Goal: Task Accomplishment & Management: Use online tool/utility

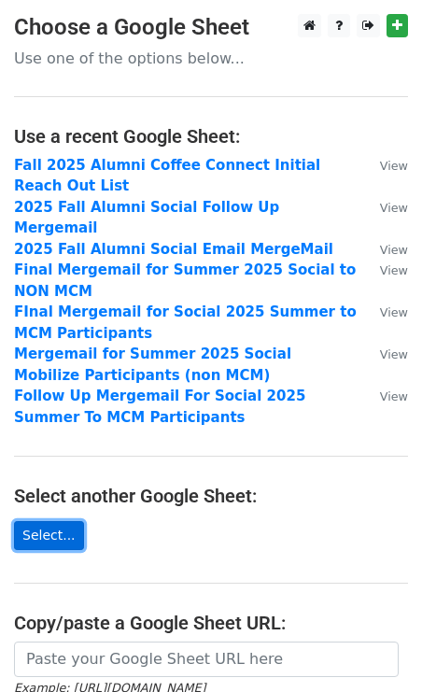
click at [58, 521] on link "Select..." at bounding box center [49, 535] width 70 height 29
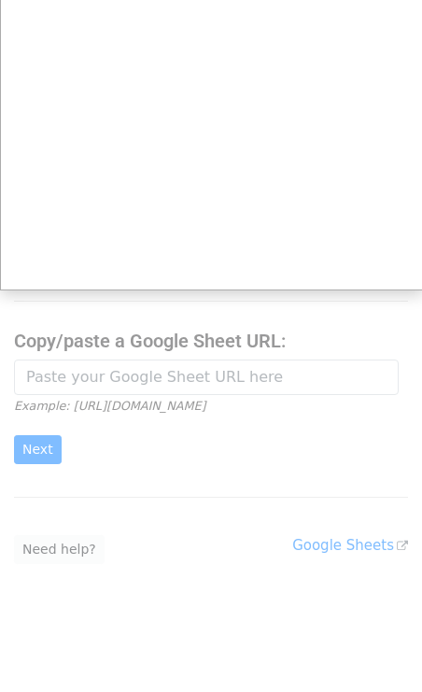
scroll to position [262, 0]
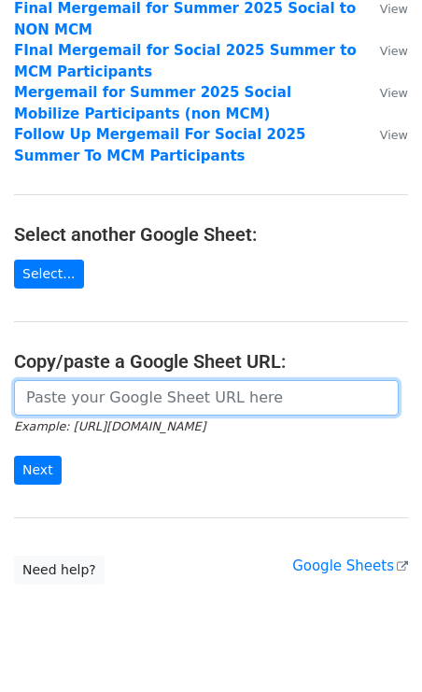
click at [105, 380] on input "url" at bounding box center [206, 398] width 385 height 36
paste input "https://docs.google.com/spreadsheets/d/1mJ1v-26d2aU_6hWtkkaXRunzhsNZg6yG/edit?g…"
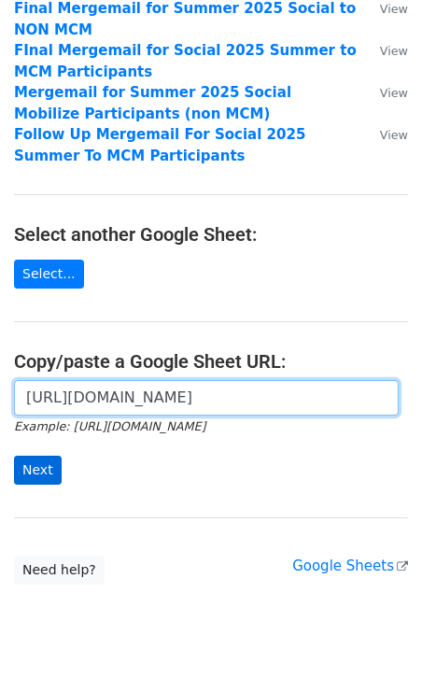
type input "https://docs.google.com/spreadsheets/d/1mJ1v-26d2aU_6hWtkkaXRunzhsNZg6yG/edit?g…"
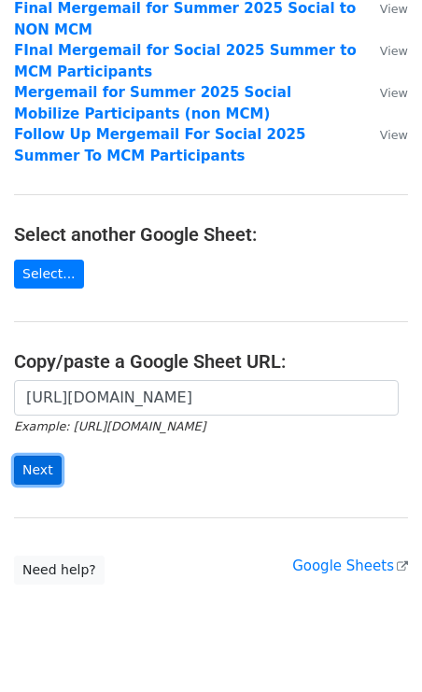
scroll to position [0, 0]
click at [36, 456] on input "Next" at bounding box center [38, 470] width 48 height 29
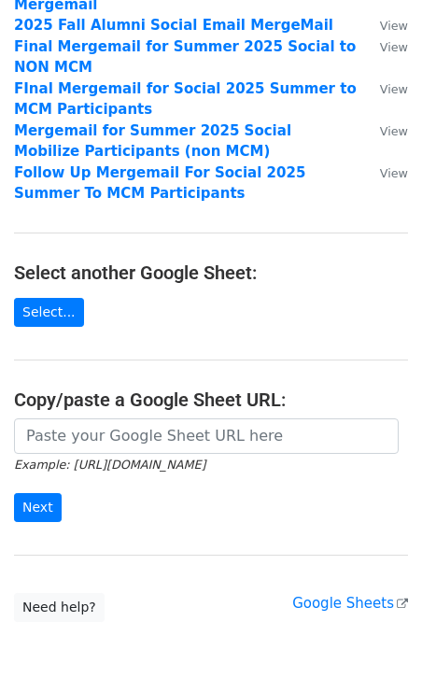
scroll to position [405, 0]
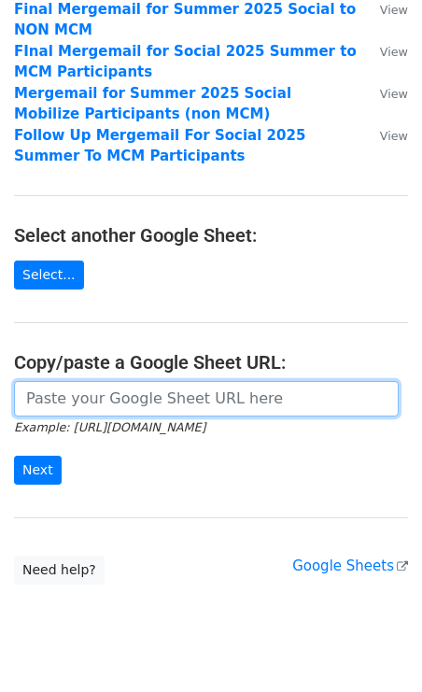
click at [121, 381] on input "url" at bounding box center [206, 399] width 385 height 36
paste input "https://docs.google.com/spreadsheets/d/1fjjQzziWBEf1pThCUVI0dh3YfsbvZrgDii_4OjI…"
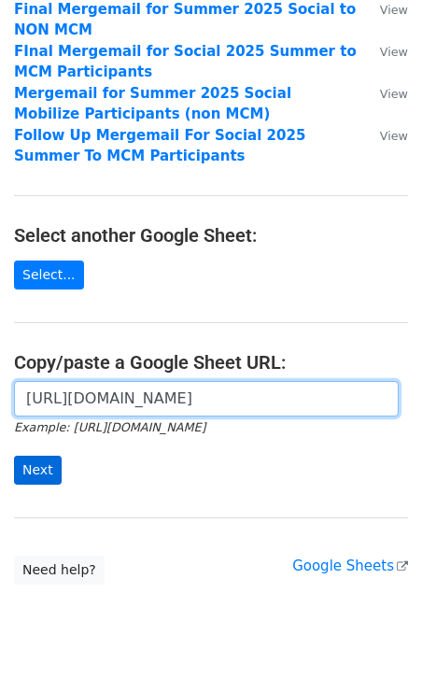
type input "https://docs.google.com/spreadsheets/d/1fjjQzziWBEf1pThCUVI0dh3YfsbvZrgDii_4OjI…"
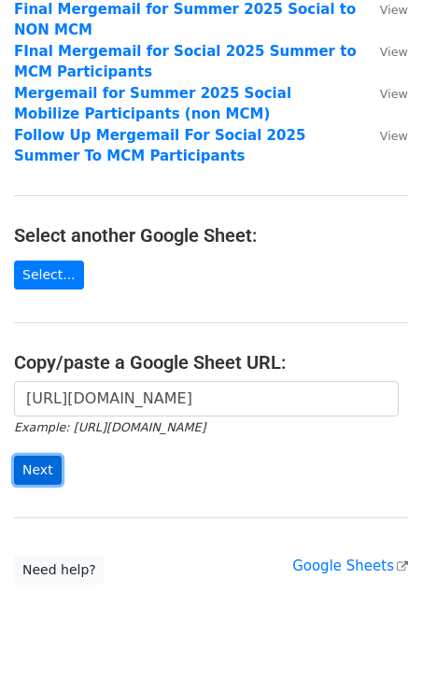
click at [40, 456] on input "Next" at bounding box center [38, 470] width 48 height 29
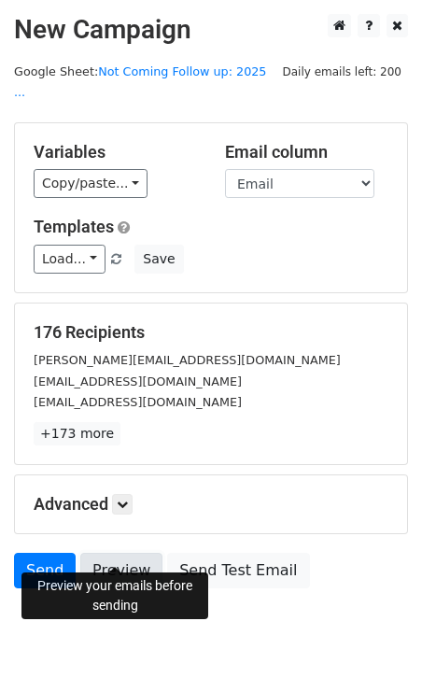
click at [113, 553] on link "Preview" at bounding box center [121, 571] width 82 height 36
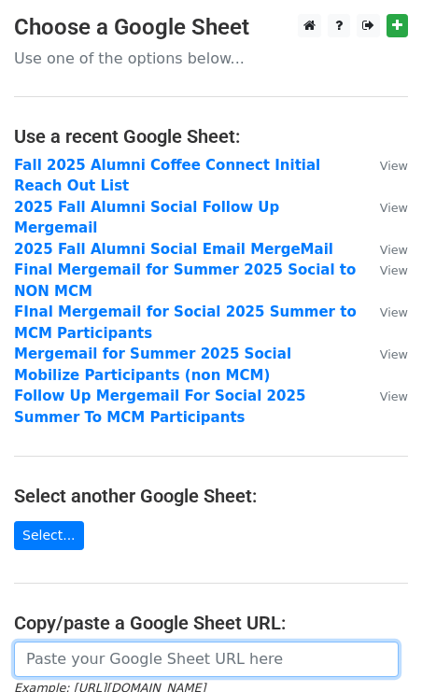
click at [91, 648] on input "url" at bounding box center [206, 660] width 385 height 36
click at [115, 642] on input "url" at bounding box center [206, 660] width 385 height 36
paste input "https://docs.google.com/spreadsheets/d/1fjjQzziWBEf1pThCUVI0dh3YfsbvZrgDii_4OjI…"
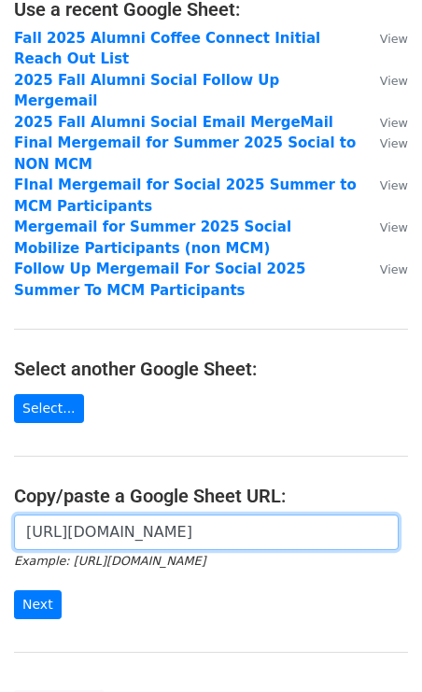
scroll to position [161, 0]
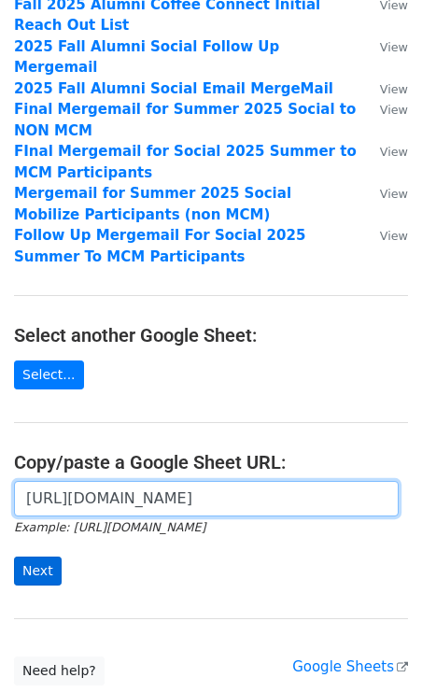
type input "https://docs.google.com/spreadsheets/d/1fjjQzziWBEf1pThCUVI0dh3YfsbvZrgDii_4OjI…"
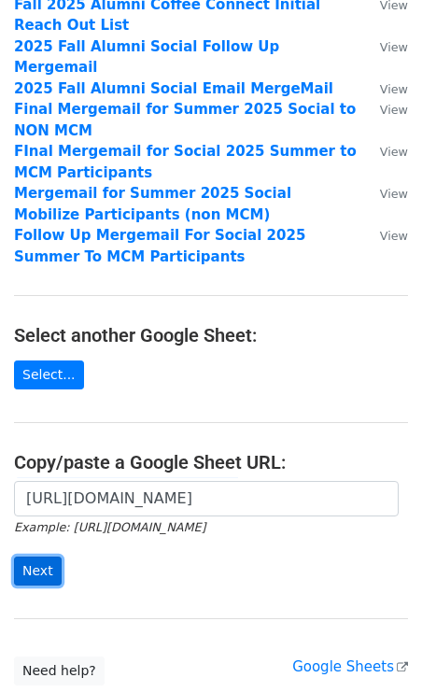
click at [31, 557] on input "Next" at bounding box center [38, 571] width 48 height 29
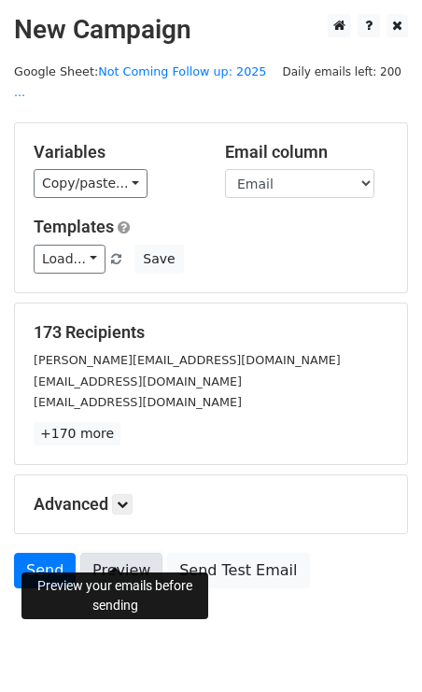
click at [124, 554] on link "Preview" at bounding box center [121, 571] width 82 height 36
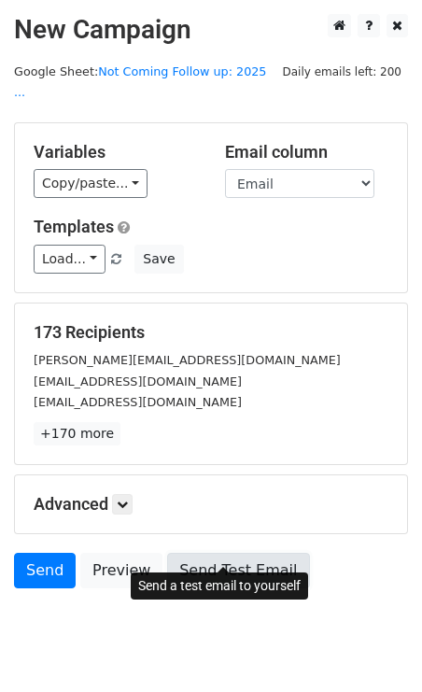
click at [224, 553] on link "Send Test Email" at bounding box center [238, 571] width 142 height 36
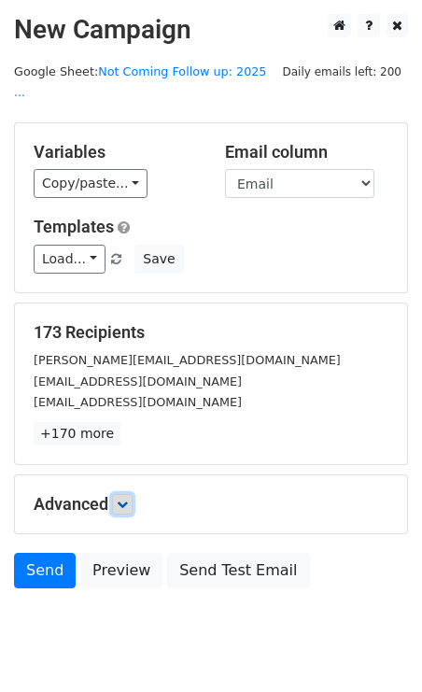
click at [132, 494] on link at bounding box center [122, 504] width 21 height 21
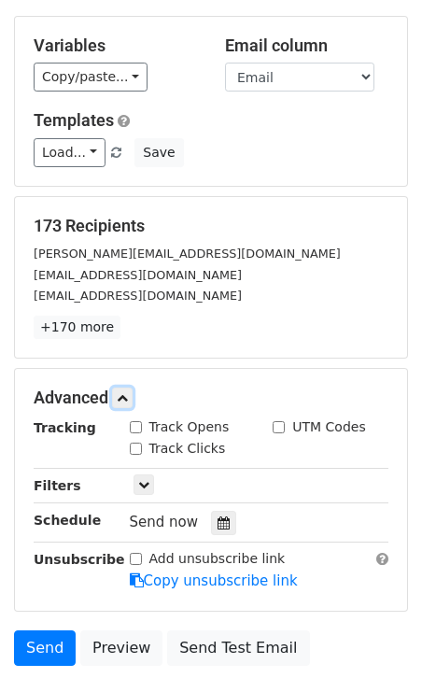
scroll to position [119, 0]
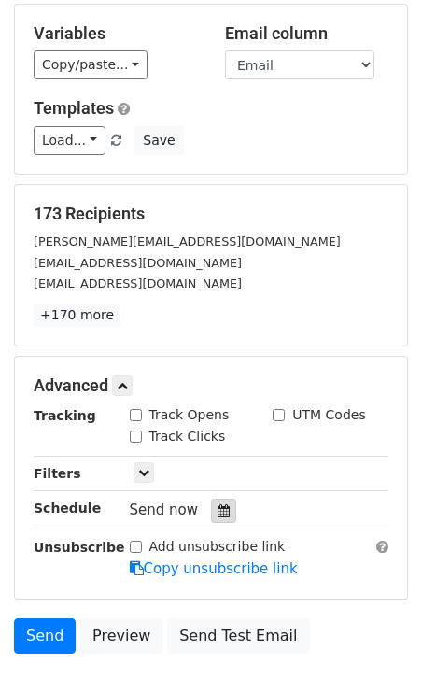
click at [218, 505] on icon at bounding box center [224, 511] width 12 height 13
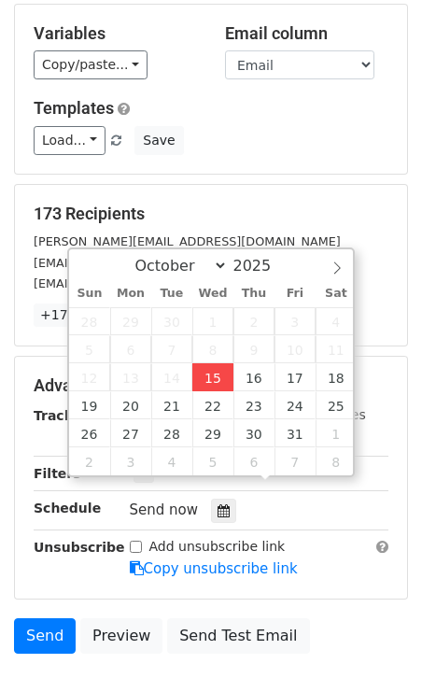
type input "2025-10-15 17:22"
type input "05"
type input "22"
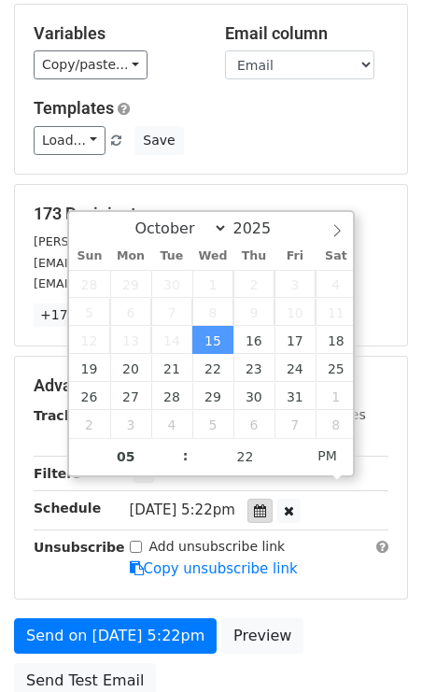
click at [266, 505] on icon at bounding box center [260, 511] width 12 height 13
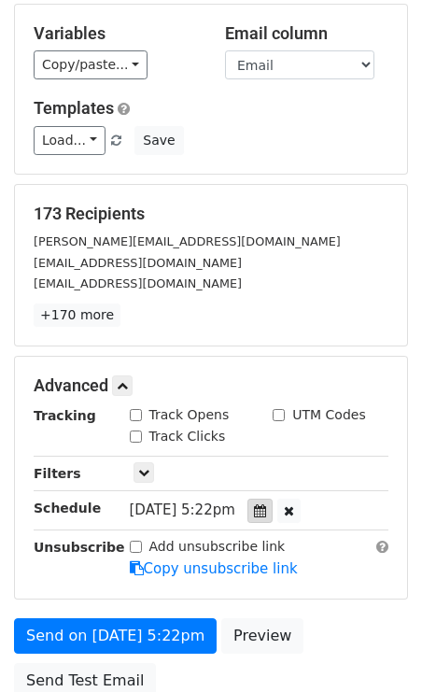
click at [266, 505] on icon at bounding box center [260, 511] width 12 height 13
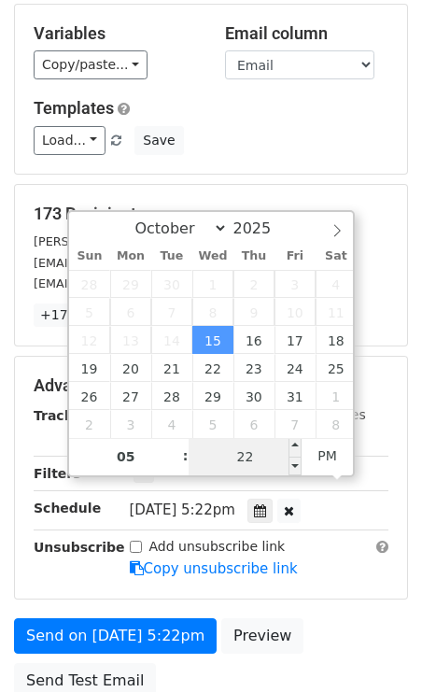
click at [258, 459] on input "22" at bounding box center [246, 456] width 114 height 37
type input "32"
type input "2025-10-15 17:32"
click at [303, 577] on form "Variables Copy/paste... {{First Name}} {{Last Name}} {{Email}} Email column Fir…" at bounding box center [211, 356] width 394 height 705
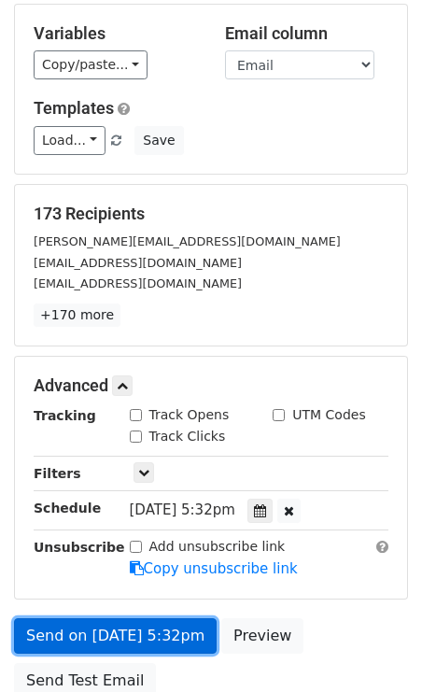
click at [64, 619] on link "Send on Oct 15 at 5:32pm" at bounding box center [115, 637] width 203 height 36
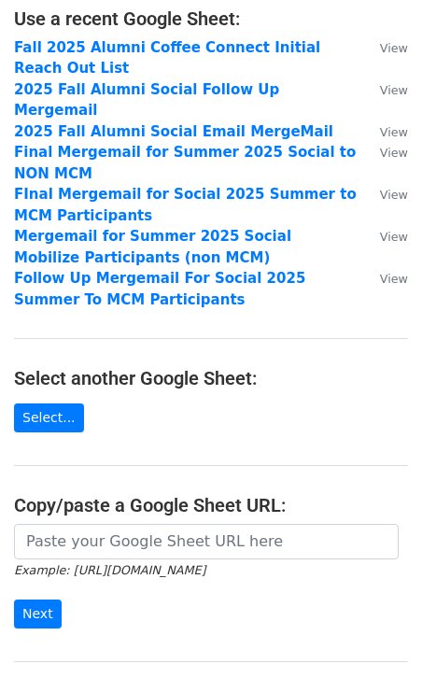
scroll to position [282, 0]
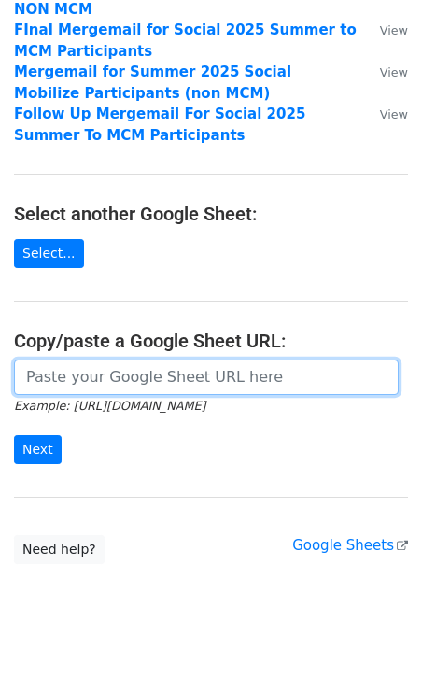
click at [93, 362] on input "url" at bounding box center [206, 378] width 385 height 36
paste input "https://docs.google.com/spreadsheets/d/1rj4whN7ABk84ZyxWmBLdTfAzvAAorJfFLvUVY-x…"
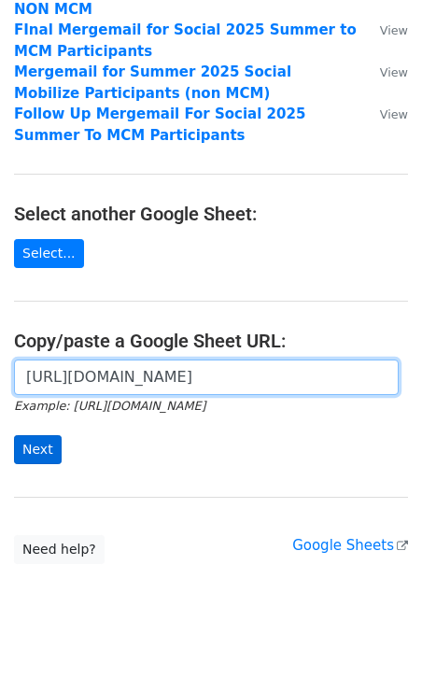
type input "https://docs.google.com/spreadsheets/d/1rj4whN7ABk84ZyxWmBLdTfAzvAAorJfFLvUVY-x…"
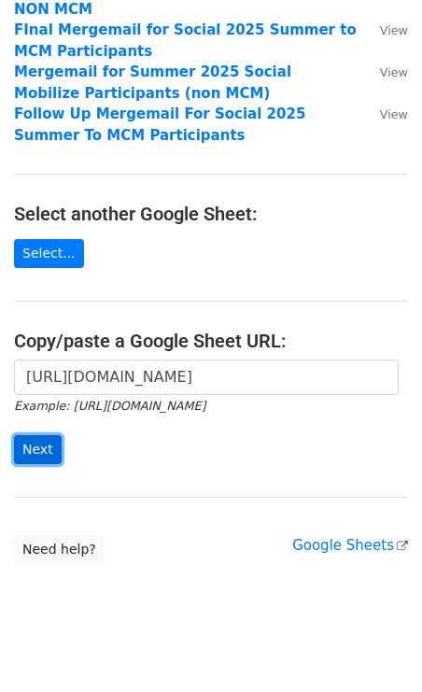
scroll to position [0, 0]
click at [38, 435] on input "Next" at bounding box center [38, 449] width 48 height 29
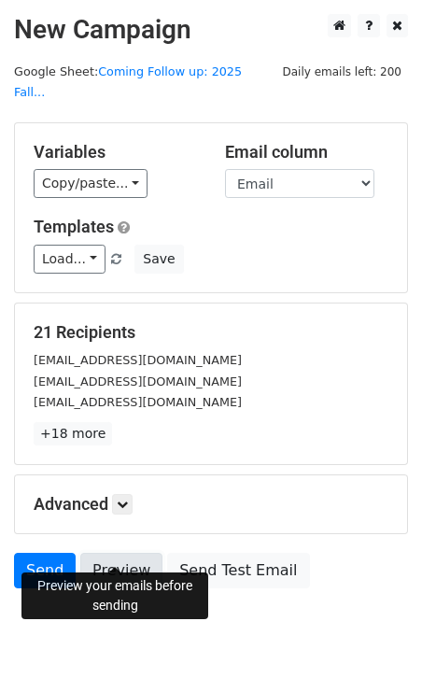
click at [122, 553] on link "Preview" at bounding box center [121, 571] width 82 height 36
click at [111, 553] on link "Preview" at bounding box center [121, 571] width 82 height 36
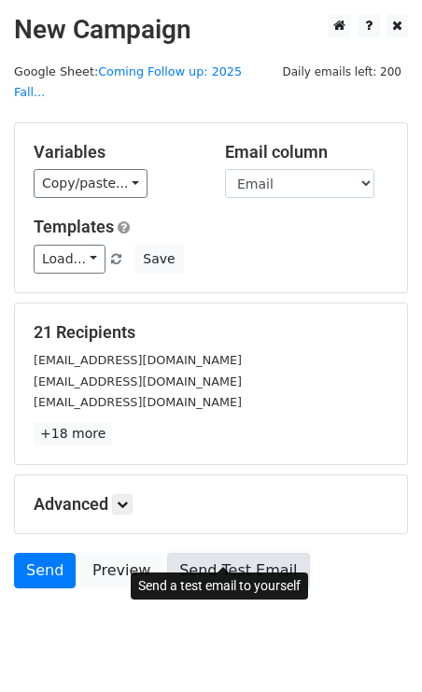
click at [206, 553] on link "Send Test Email" at bounding box center [238, 571] width 142 height 36
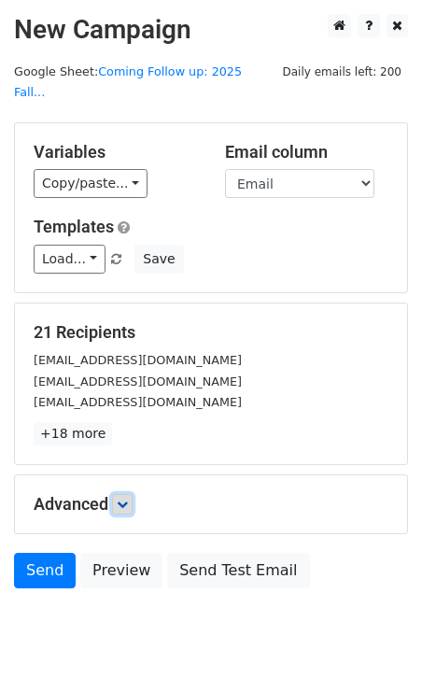
click at [126, 499] on icon at bounding box center [122, 504] width 11 height 11
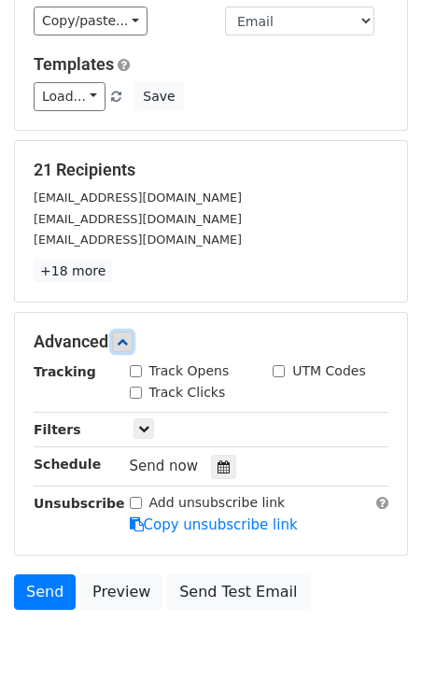
scroll to position [162, 0]
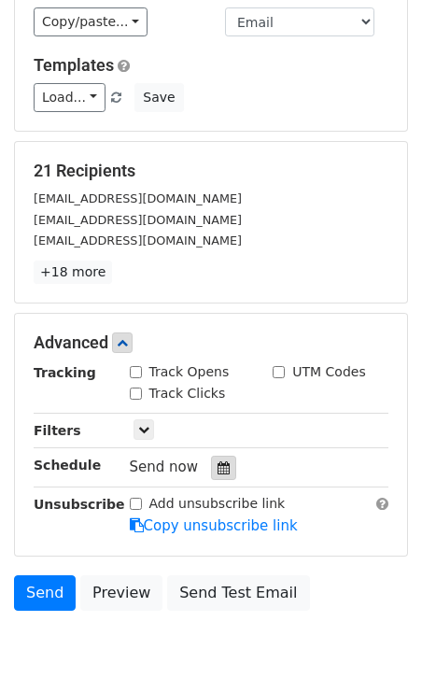
click at [218, 462] on icon at bounding box center [224, 468] width 12 height 13
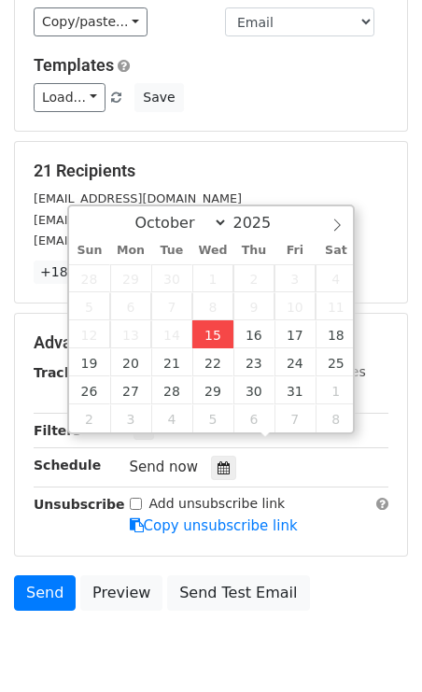
type input "[DATE] 17:30"
type input "05"
type input "30"
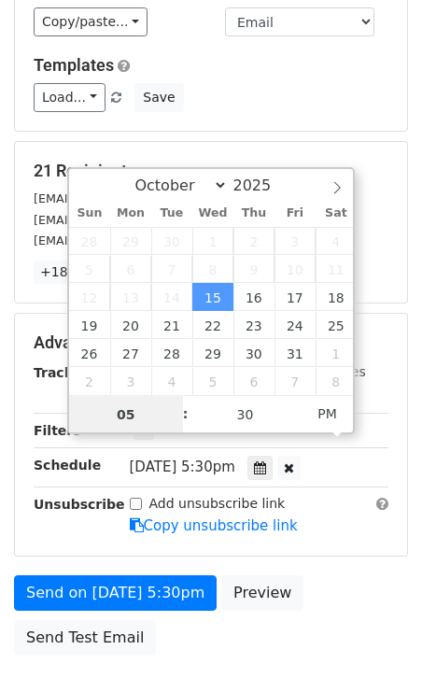
scroll to position [1, 0]
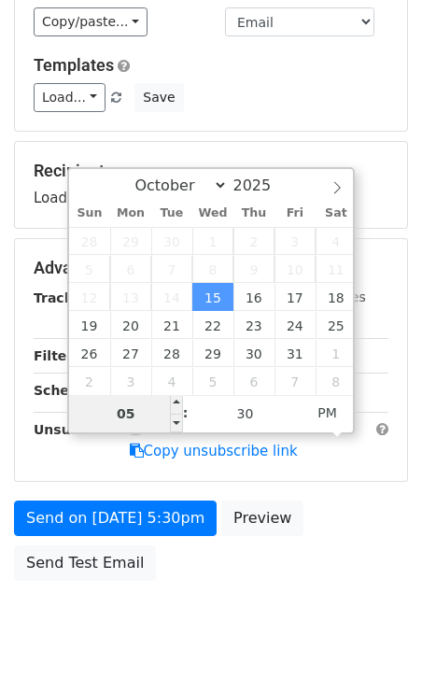
click at [138, 413] on input "05" at bounding box center [126, 413] width 114 height 37
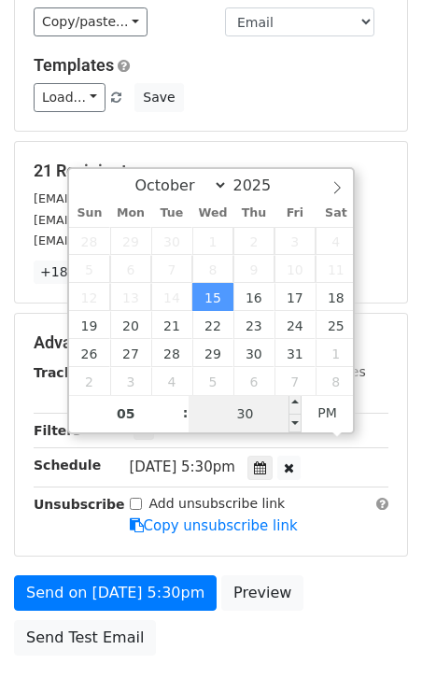
click at [253, 413] on input "30" at bounding box center [246, 413] width 114 height 37
type input "42"
type input "[DATE] 17:42"
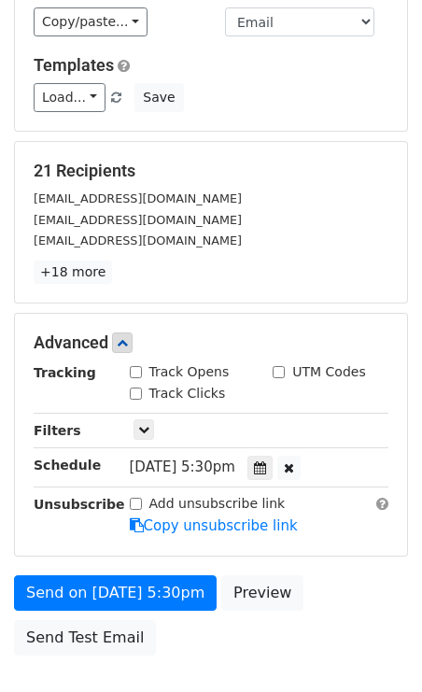
click at [327, 576] on div "Send on [DATE] 5:30pm Preview Send Test Email" at bounding box center [211, 621] width 422 height 90
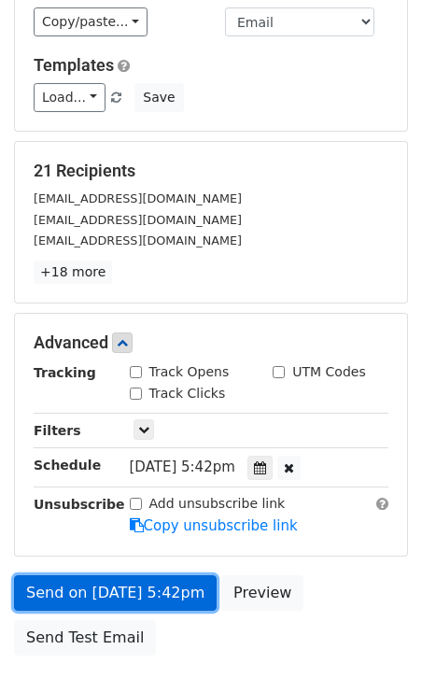
click at [85, 576] on link "Send on [DATE] 5:42pm" at bounding box center [115, 594] width 203 height 36
